Goal: Information Seeking & Learning: Learn about a topic

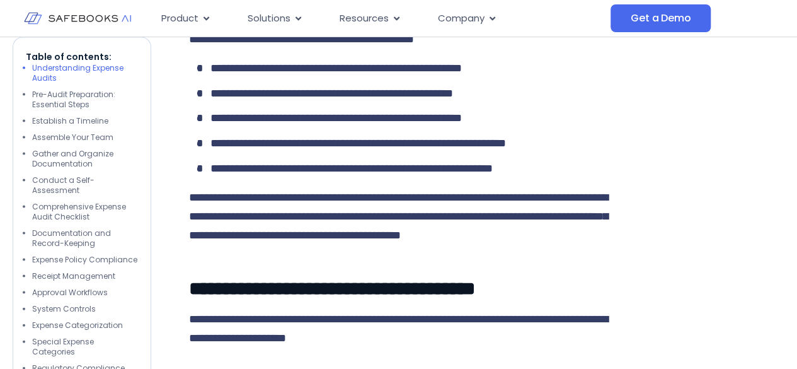
scroll to position [1134, 0]
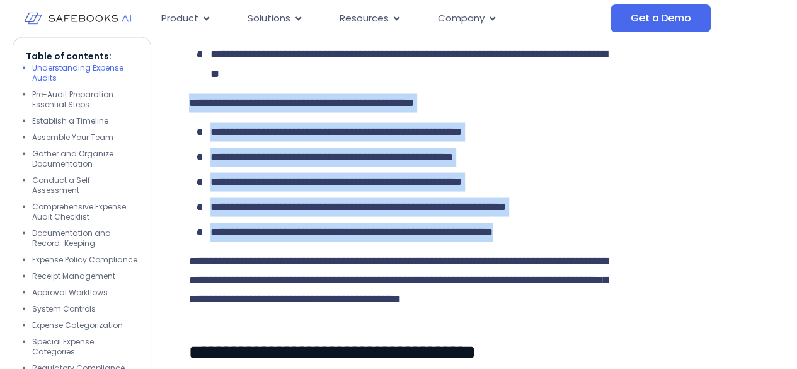
drag, startPoint x: 190, startPoint y: 157, endPoint x: 591, endPoint y: 290, distance: 422.1
copy div "**********"
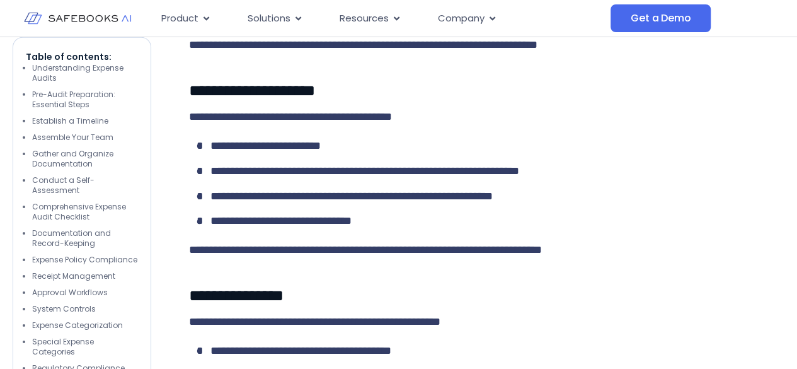
scroll to position [4284, 0]
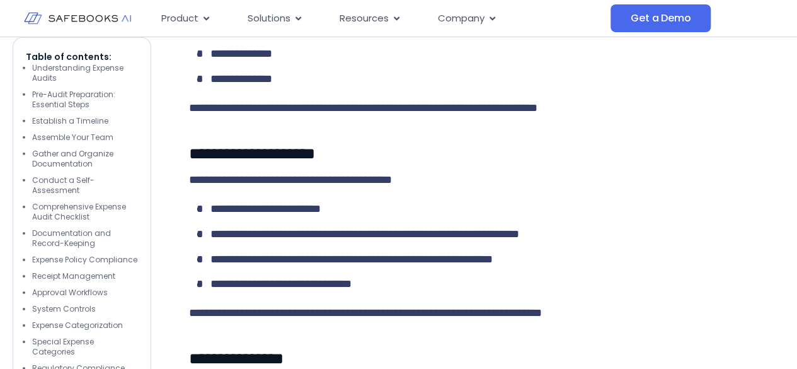
drag, startPoint x: 197, startPoint y: 113, endPoint x: 481, endPoint y: 193, distance: 295.2
drag, startPoint x: 190, startPoint y: 142, endPoint x: 413, endPoint y: 191, distance: 228.2
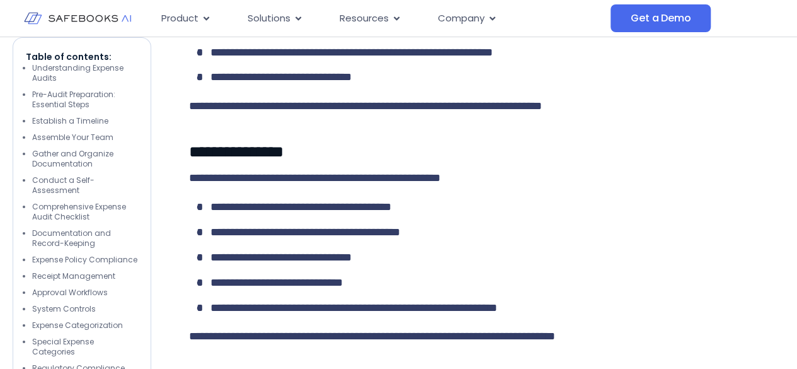
scroll to position [4410, 0]
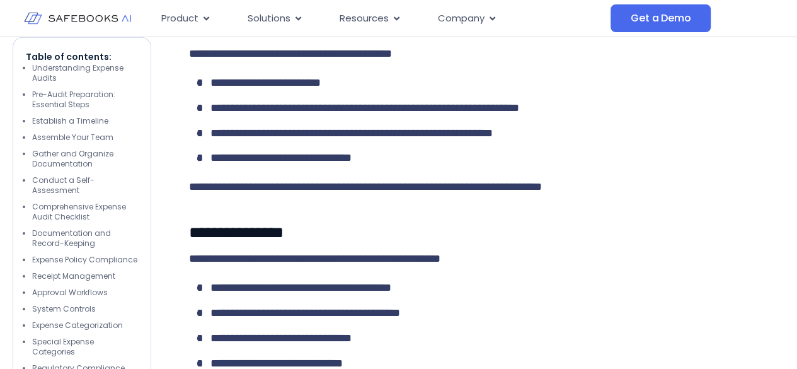
drag, startPoint x: 213, startPoint y: 173, endPoint x: 311, endPoint y: 243, distance: 119.7
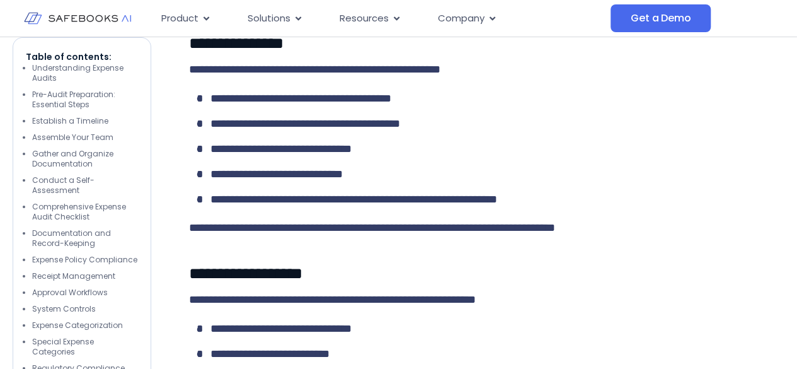
scroll to position [4725, 0]
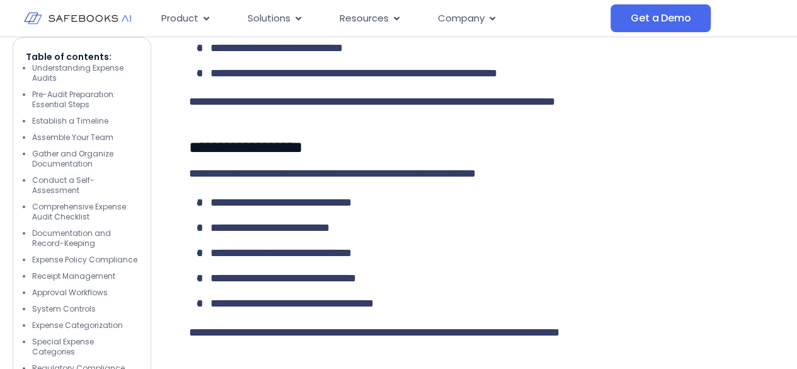
drag, startPoint x: 215, startPoint y: 80, endPoint x: 525, endPoint y: 251, distance: 353.6
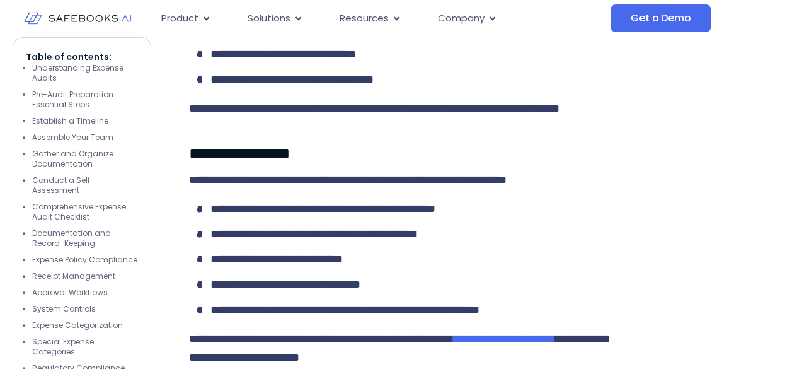
scroll to position [4977, 0]
